Goal: Find specific page/section: Find specific page/section

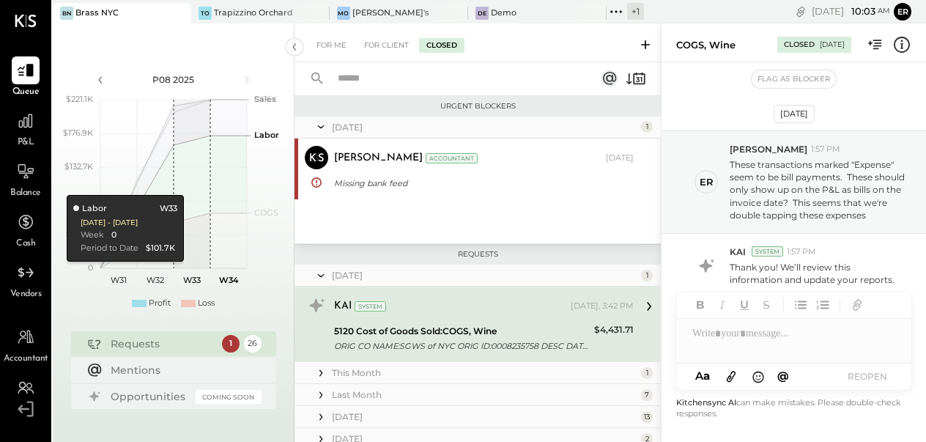
scroll to position [90, 0]
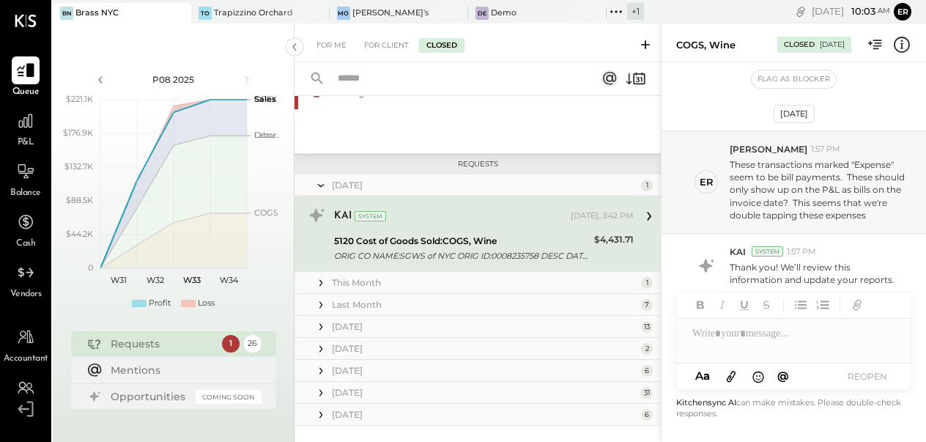
click at [24, 73] on icon at bounding box center [25, 70] width 19 height 19
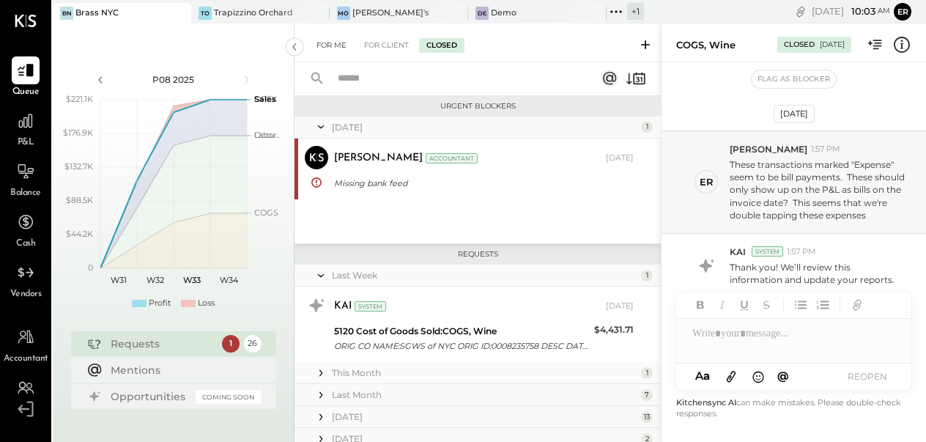
click at [324, 42] on div "For Me" at bounding box center [331, 45] width 45 height 15
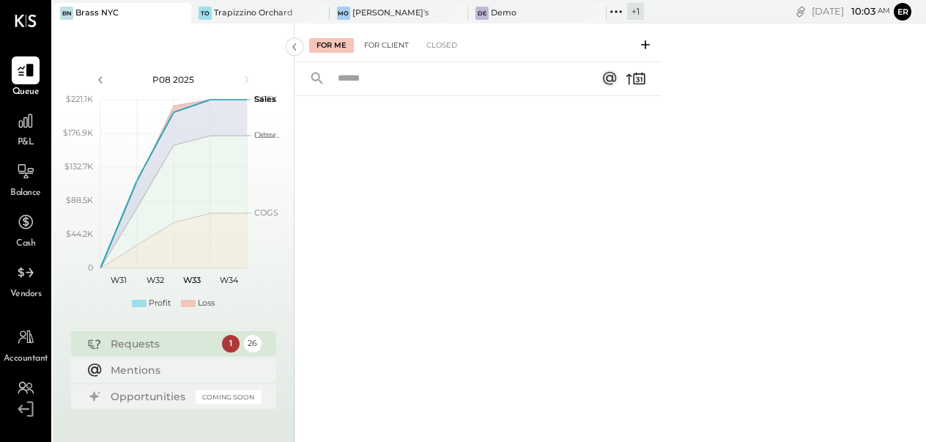
click at [373, 42] on div "For Client" at bounding box center [386, 45] width 59 height 15
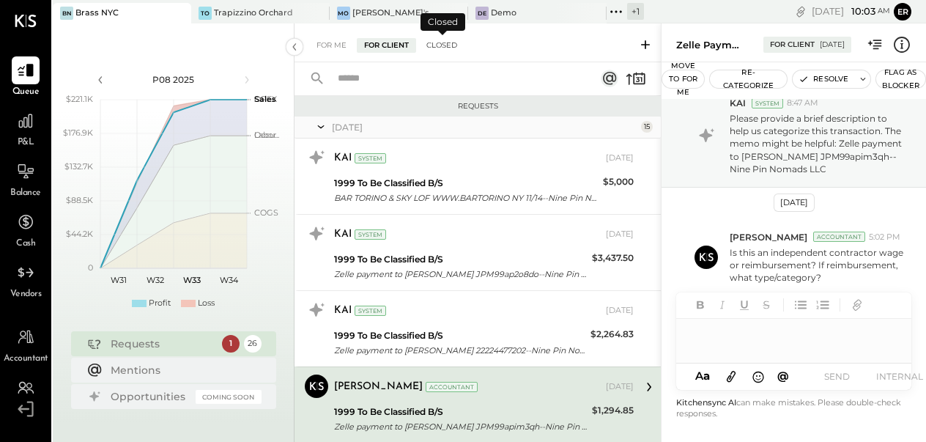
click at [455, 49] on div "Closed" at bounding box center [441, 45] width 45 height 15
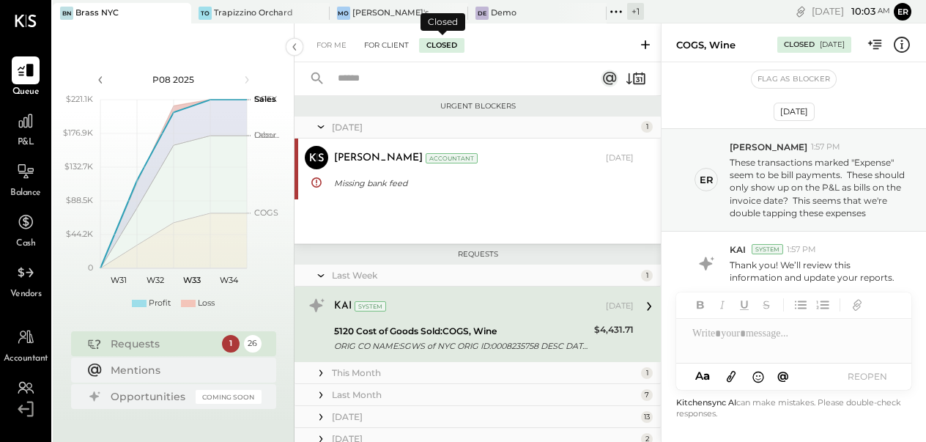
scroll to position [53, 0]
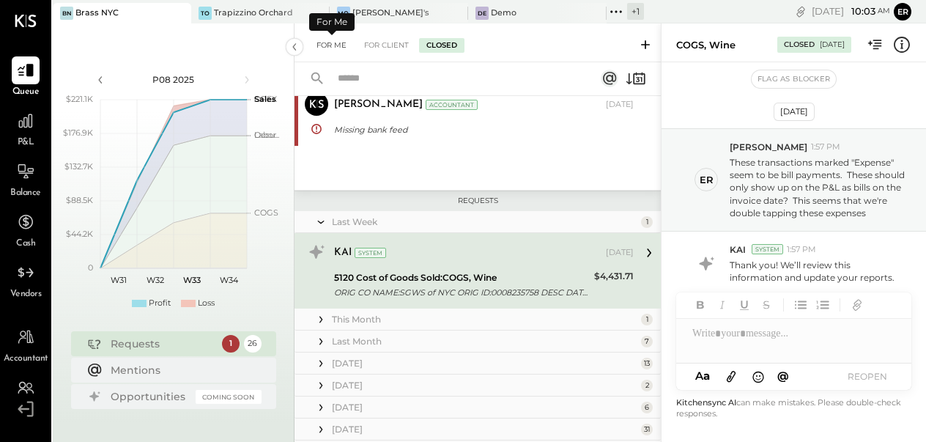
click at [333, 45] on div "For Me" at bounding box center [331, 45] width 45 height 15
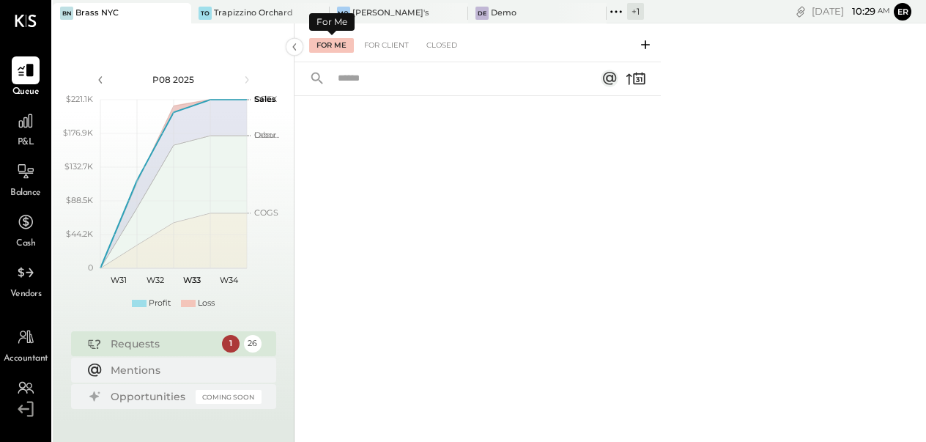
click at [335, 44] on div "For Me" at bounding box center [331, 45] width 45 height 15
